Goal: Information Seeking & Learning: Learn about a topic

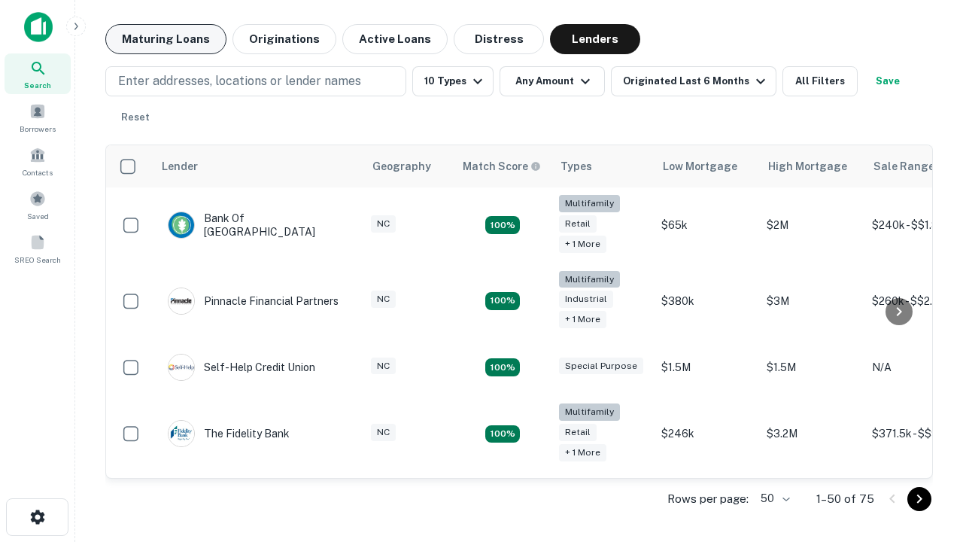
click at [166, 39] on button "Maturing Loans" at bounding box center [165, 39] width 121 height 30
